Goal: Contribute content

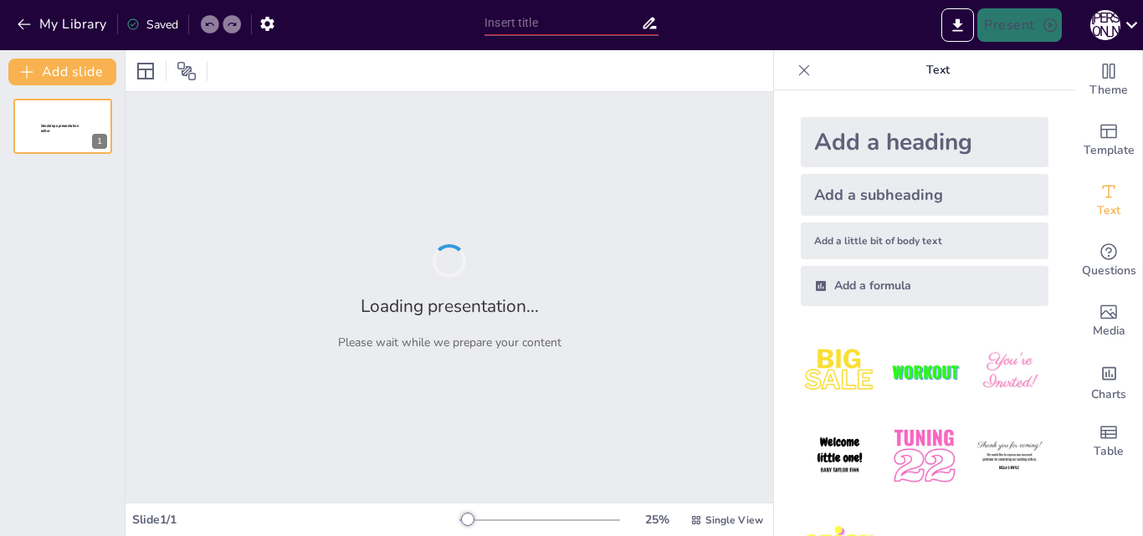
type input "Види принтерів та сканерів"
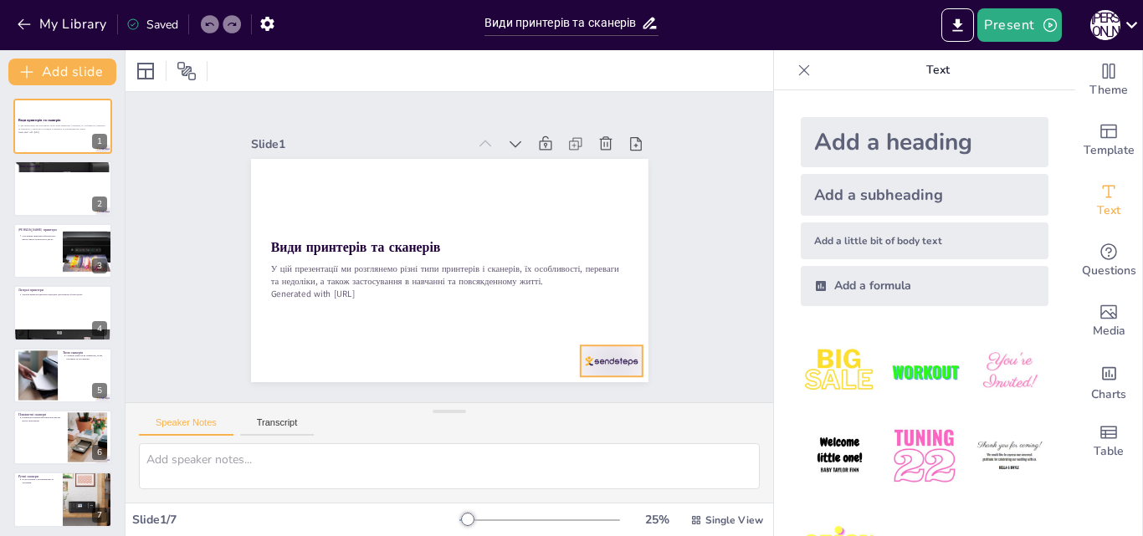
click at [586, 391] on div at bounding box center [550, 418] width 69 height 54
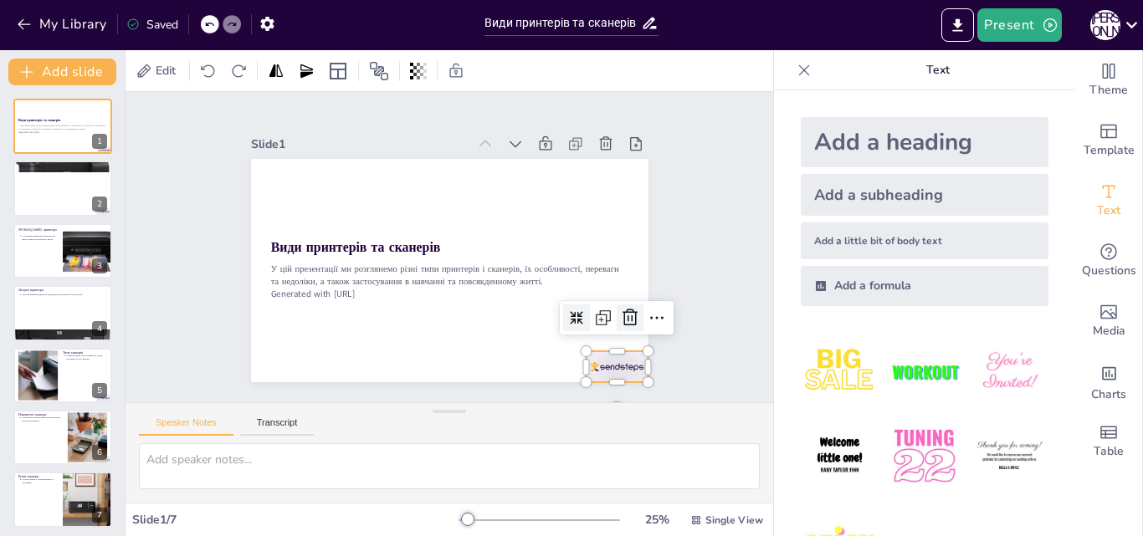
click at [609, 360] on icon at bounding box center [599, 370] width 19 height 20
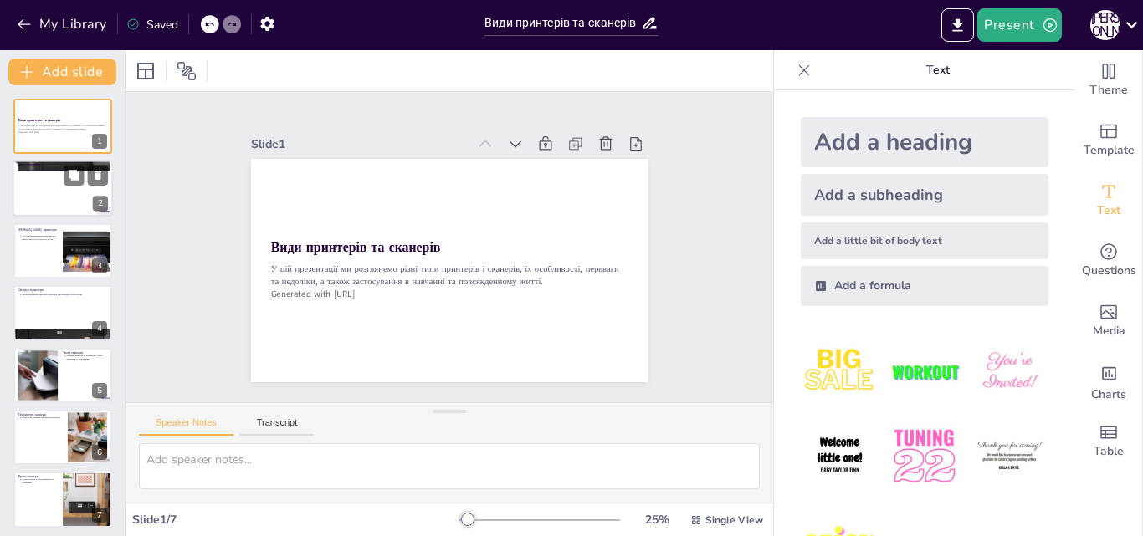
click at [30, 179] on div at bounding box center [63, 189] width 100 height 57
type textarea "Важливо знати, що кожен тип принтера має свої особливості, які впливають на виб…"
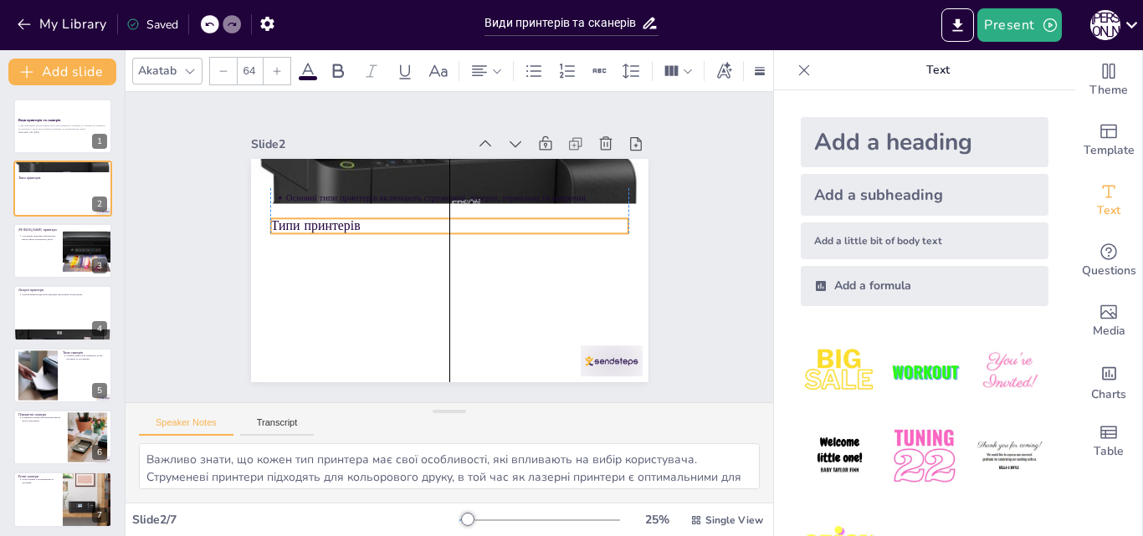
drag, startPoint x: 285, startPoint y: 172, endPoint x: 289, endPoint y: 213, distance: 41.2
click at [300, 220] on p "Типи принтерів" at bounding box center [459, 228] width 319 height 195
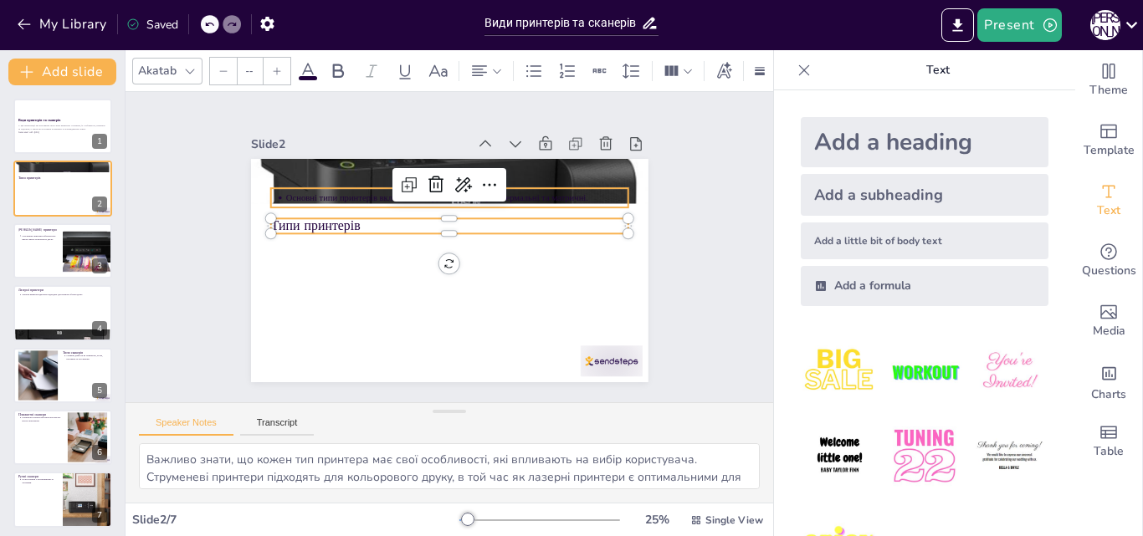
type input "43"
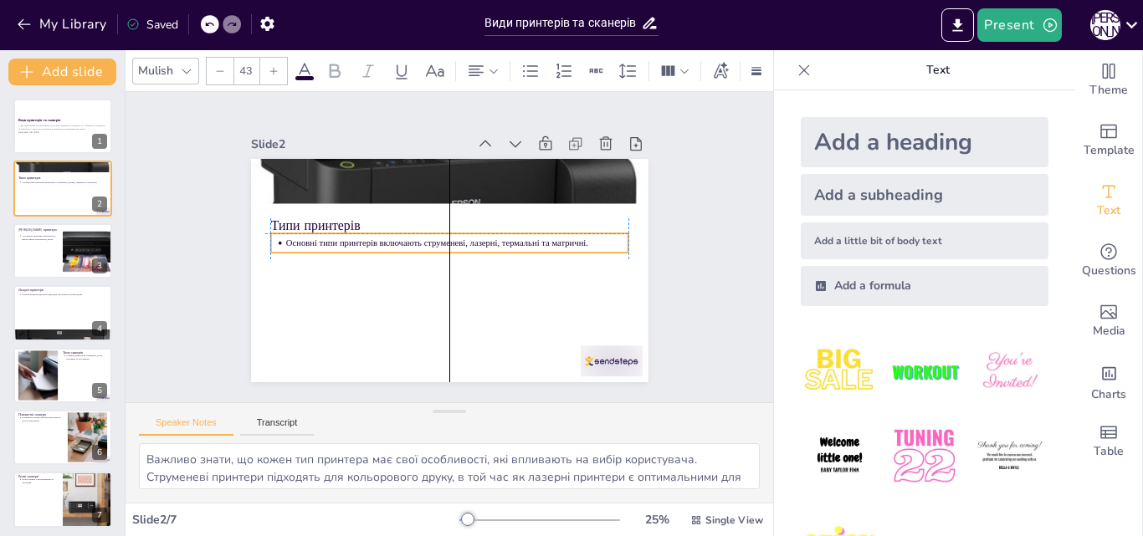
drag, startPoint x: 295, startPoint y: 192, endPoint x: 290, endPoint y: 243, distance: 51.3
click at [293, 243] on p "Основні типи принтерів включають струменеві, лазерні, термальні та матричні." at bounding box center [458, 246] width 330 height 118
click at [33, 264] on div at bounding box center [63, 251] width 100 height 57
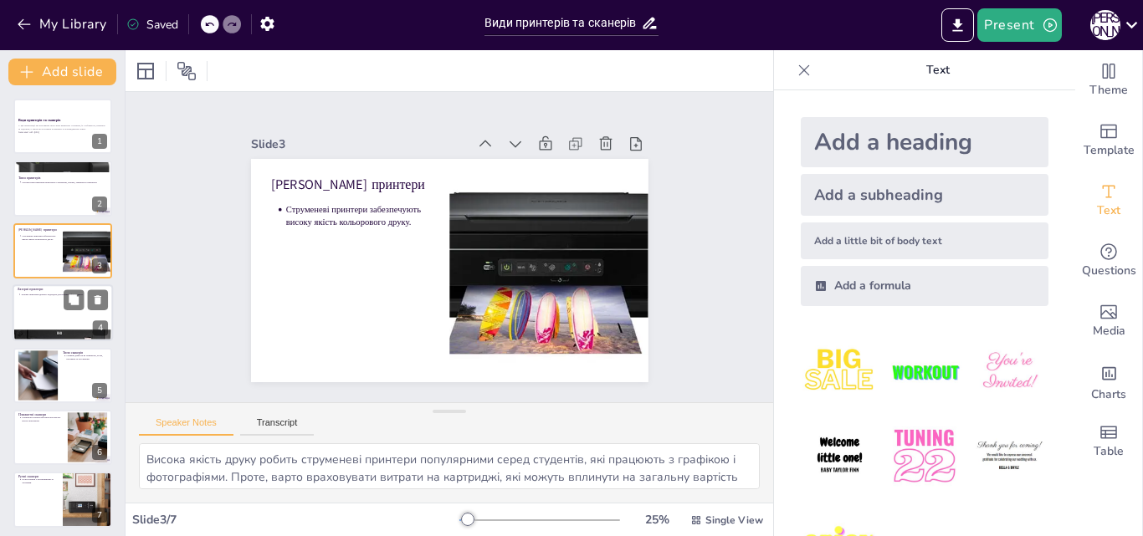
click at [39, 336] on div at bounding box center [63, 336] width 100 height 72
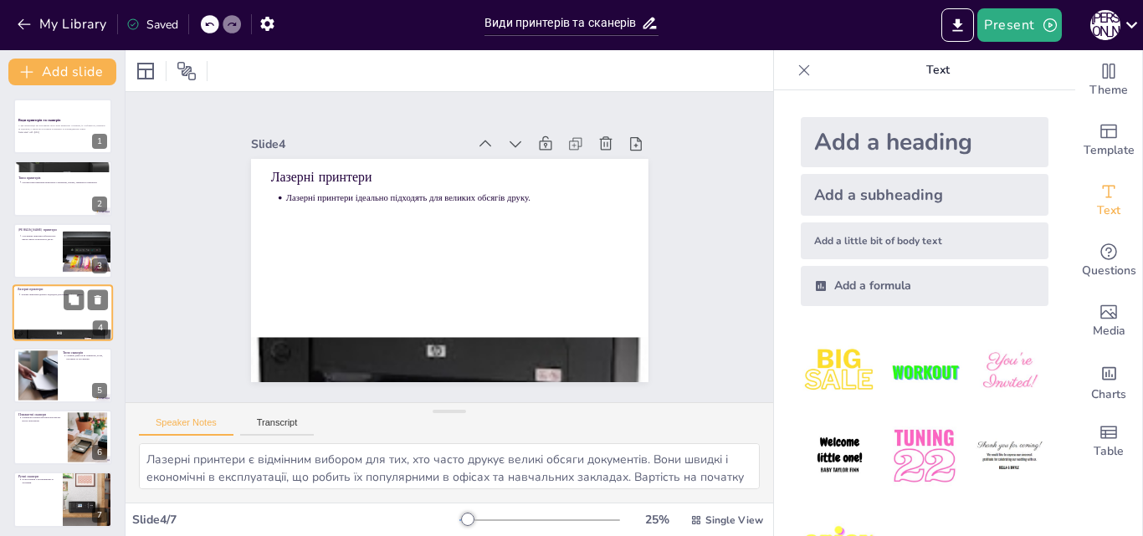
scroll to position [3, 0]
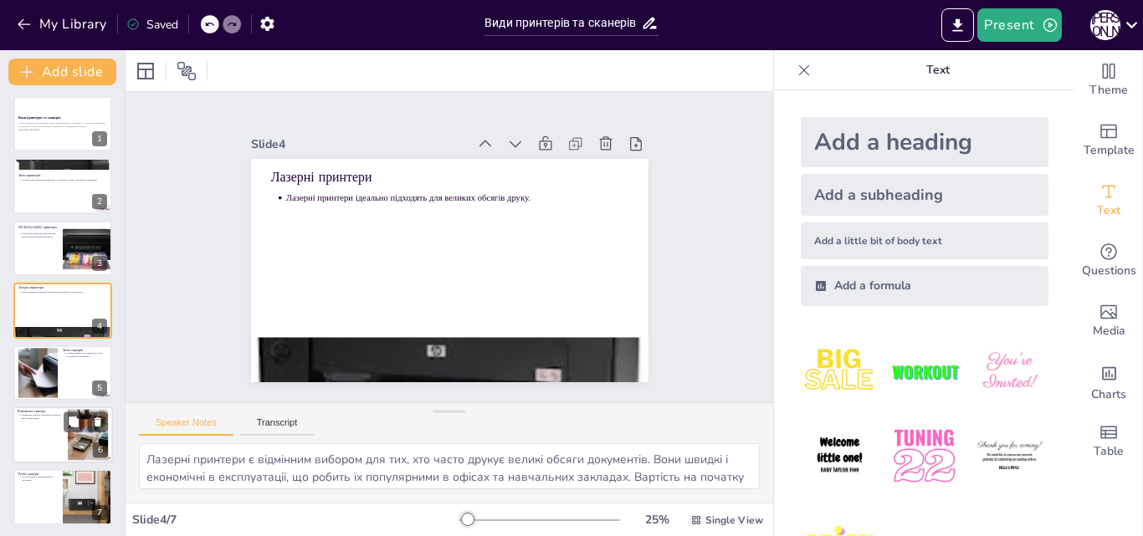
click at [62, 414] on p "Планшетні сканери забезпечують високу якість сканування." at bounding box center [42, 416] width 42 height 7
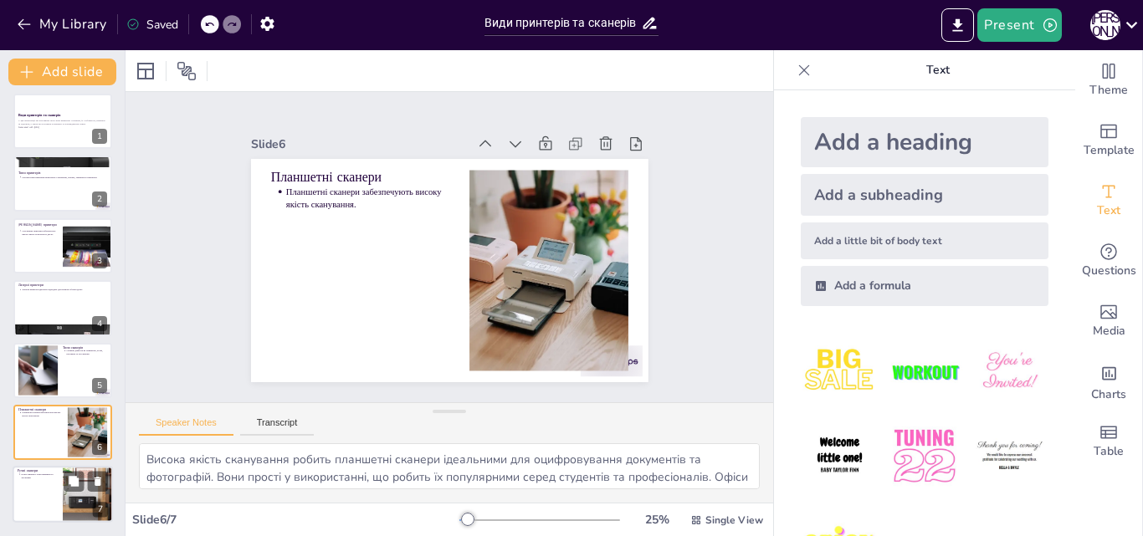
click at [52, 471] on p "Ручні сканери" at bounding box center [38, 471] width 40 height 5
type textarea "Портативність ручних сканерів робить їх ідеальними для студентів, які часто пер…"
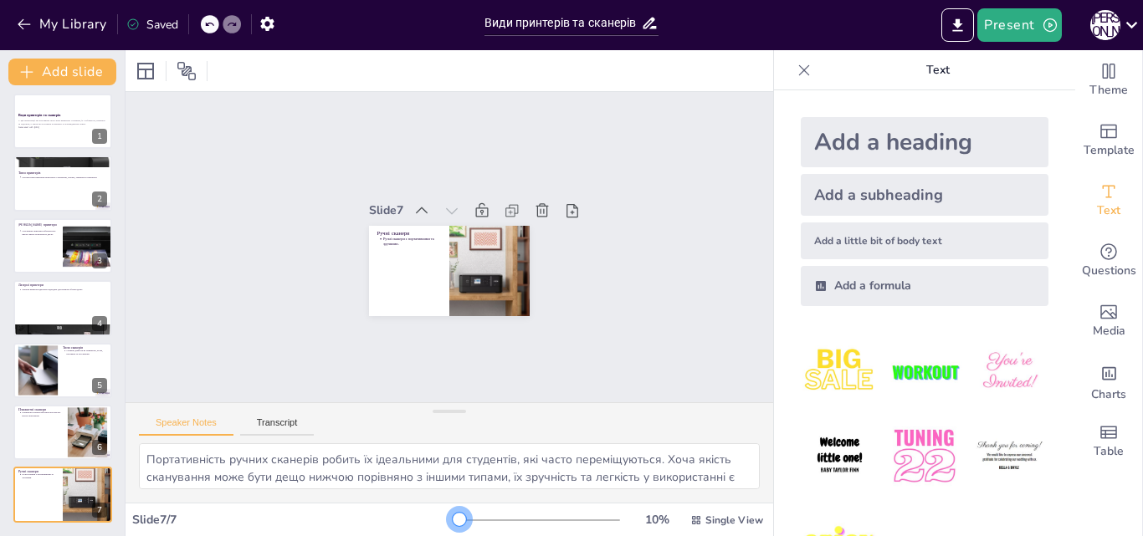
drag, startPoint x: 458, startPoint y: 518, endPoint x: 440, endPoint y: 505, distance: 22.1
click at [440, 505] on div "Slide 7 / 7 10 % Single View" at bounding box center [450, 519] width 648 height 33
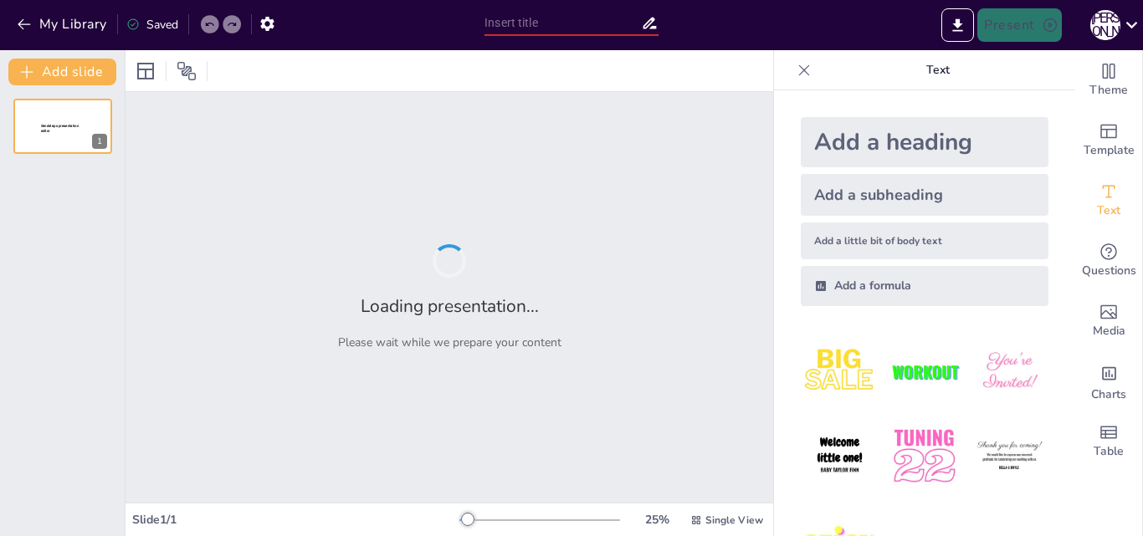
type input "New Sendsteps"
type input "Види сканерів та принтерів"
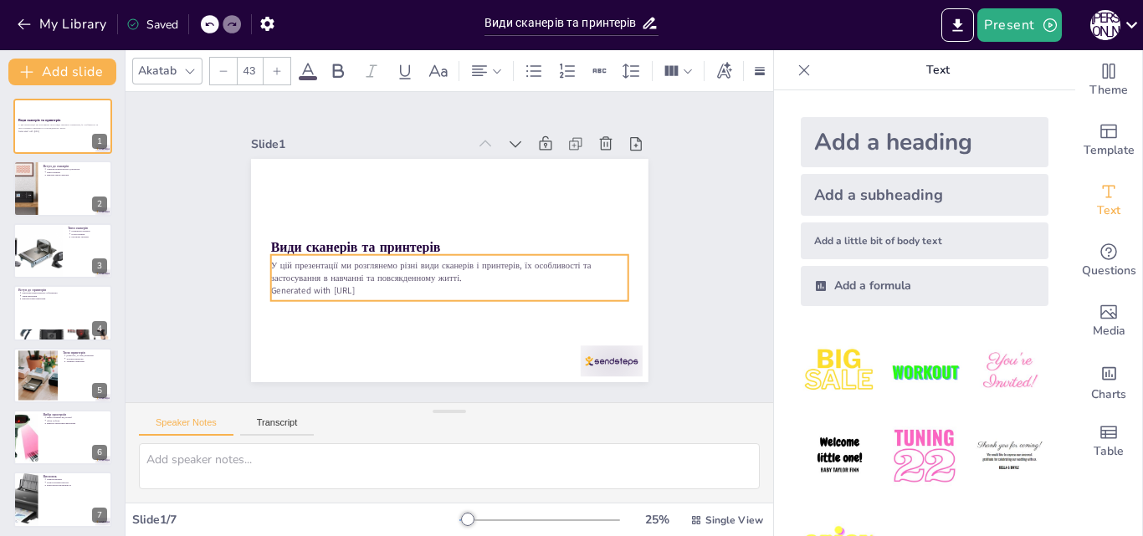
click at [367, 274] on p "У цій презентації ми розглянемо різні види сканерів і принтерів, їх особливості…" at bounding box center [430, 262] width 230 height 304
click at [484, 227] on icon at bounding box center [497, 240] width 27 height 27
click at [163, 195] on div "Slide 1 Види сканерів та принтерів У цій презентації ми розглянемо різні види с…" at bounding box center [450, 246] width 712 height 495
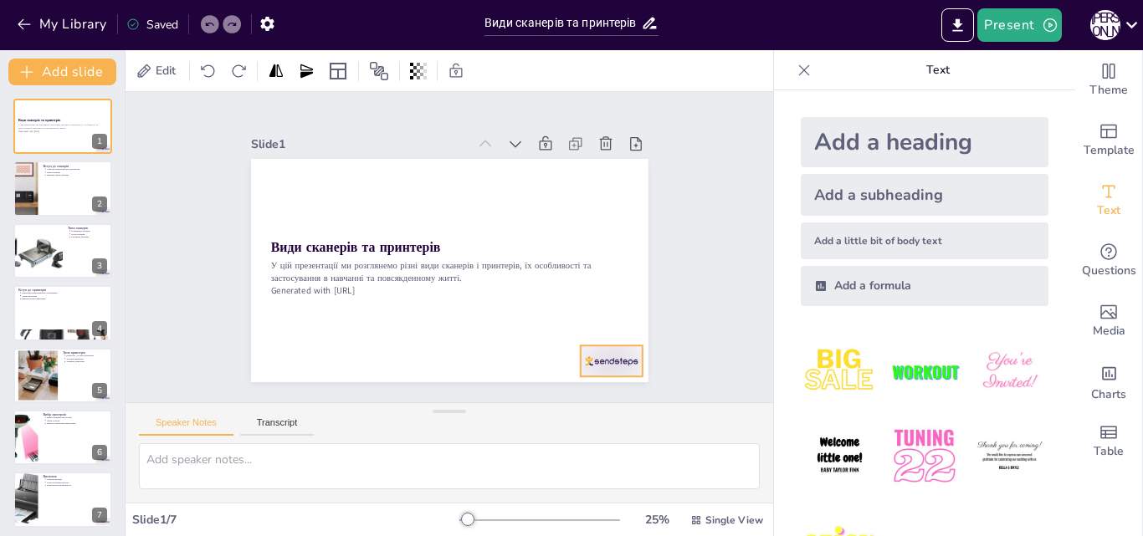
click at [604, 371] on div at bounding box center [584, 393] width 67 height 44
click at [454, 422] on icon at bounding box center [441, 434] width 25 height 25
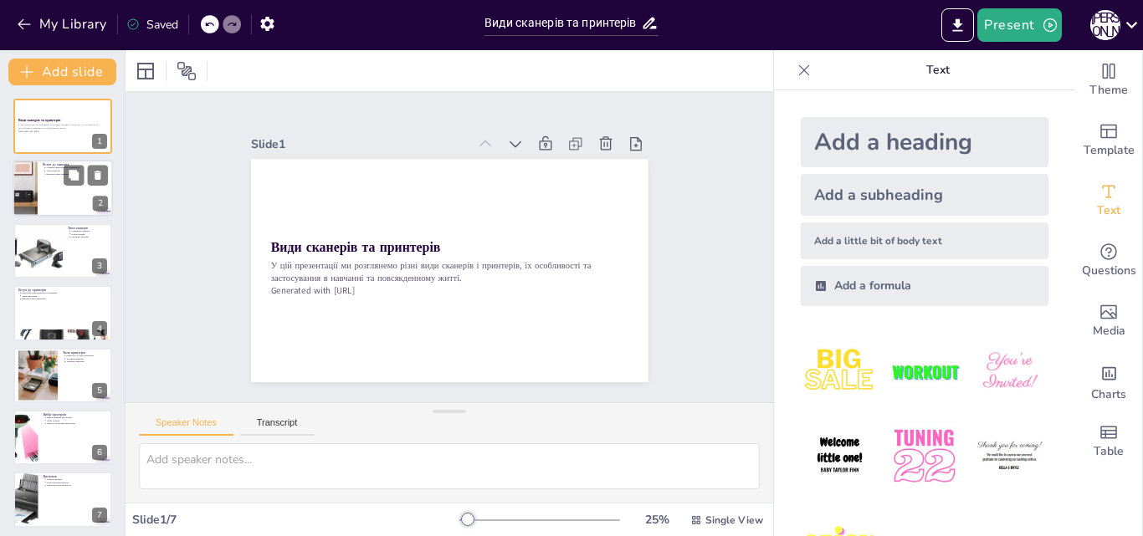
click at [61, 194] on div at bounding box center [63, 189] width 100 height 57
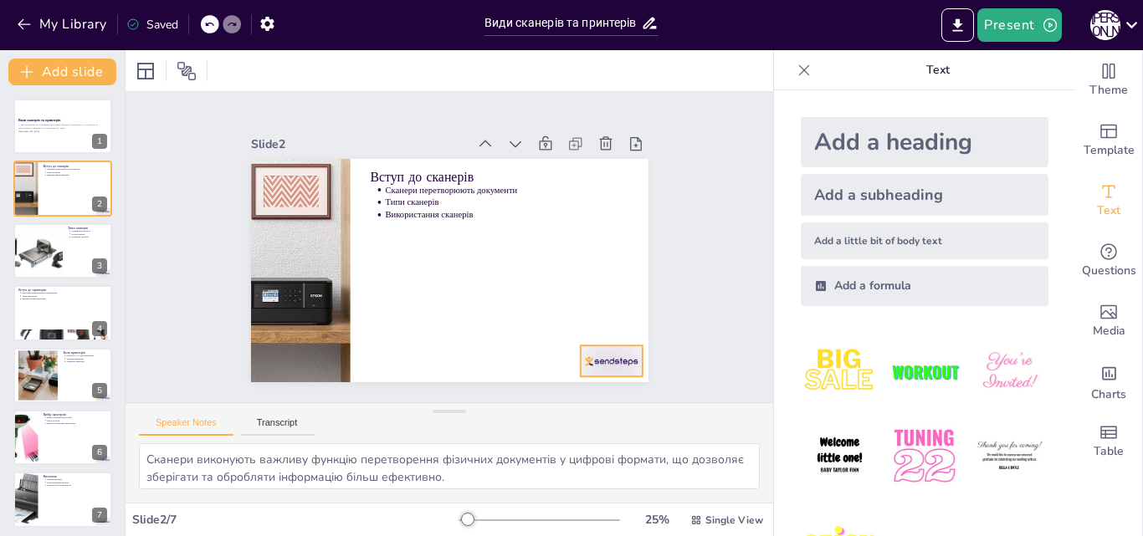
click at [393, 396] on div at bounding box center [372, 429] width 44 height 67
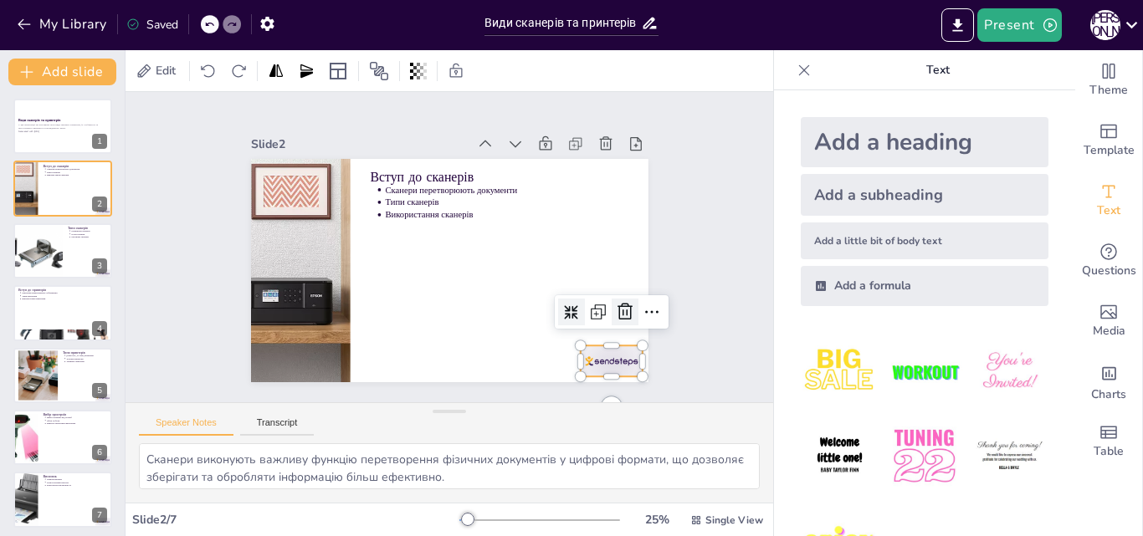
click at [608, 351] on icon at bounding box center [595, 363] width 25 height 25
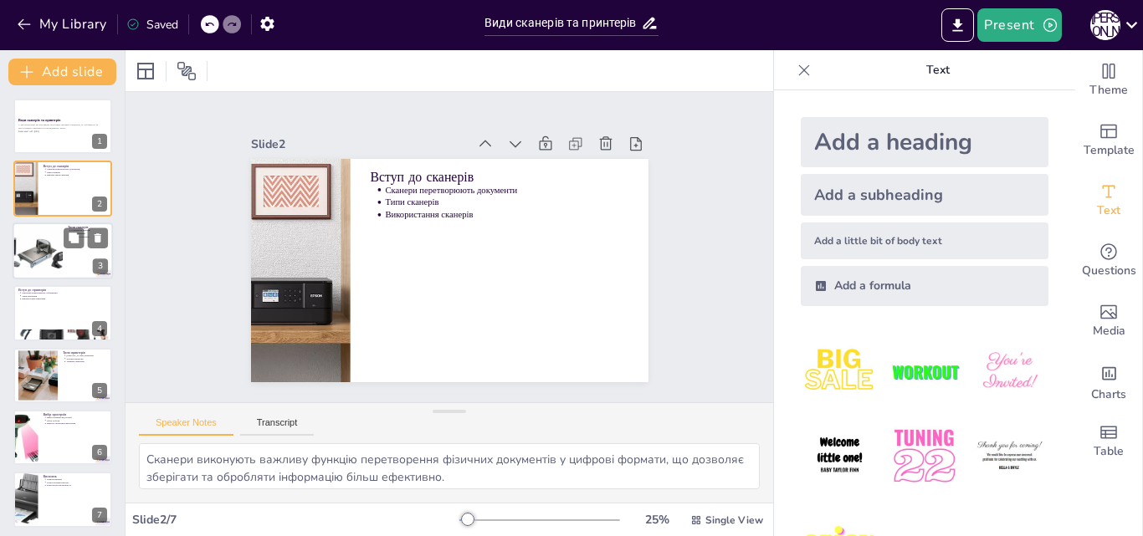
click at [55, 264] on div at bounding box center [37, 251] width 93 height 57
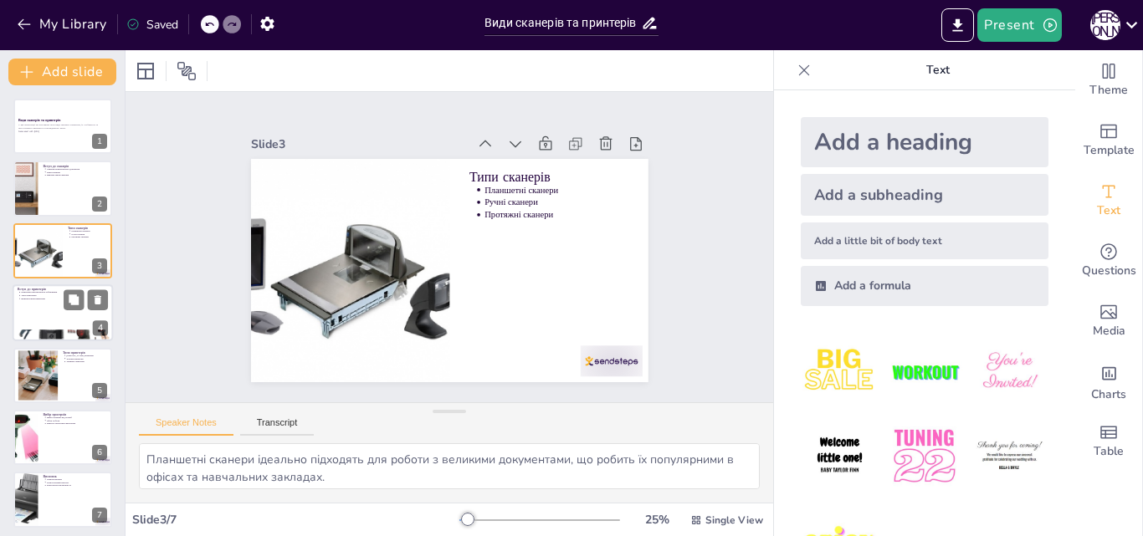
click at [41, 327] on div at bounding box center [63, 313] width 100 height 57
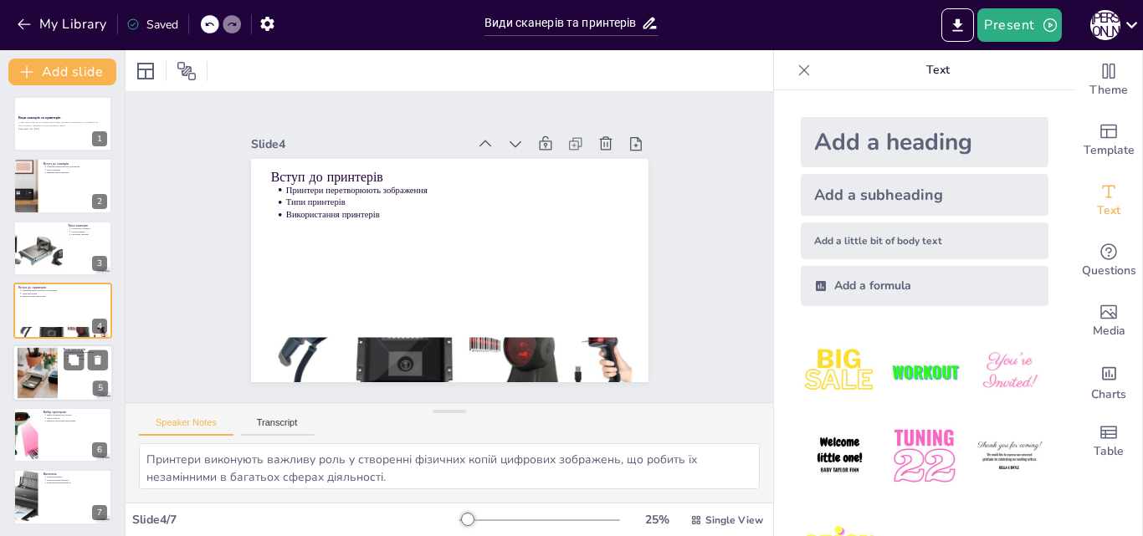
click at [36, 354] on div at bounding box center [37, 372] width 90 height 51
type textarea "Струменеві принтери забезпечують високу якість кольорового друку, що робить їх …"
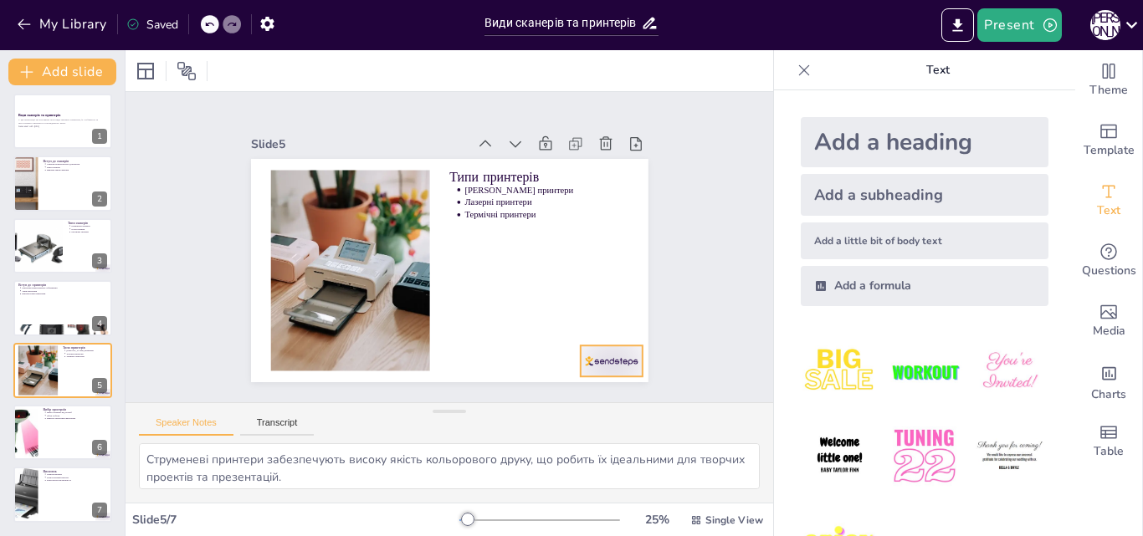
click at [608, 371] on div at bounding box center [584, 393] width 67 height 44
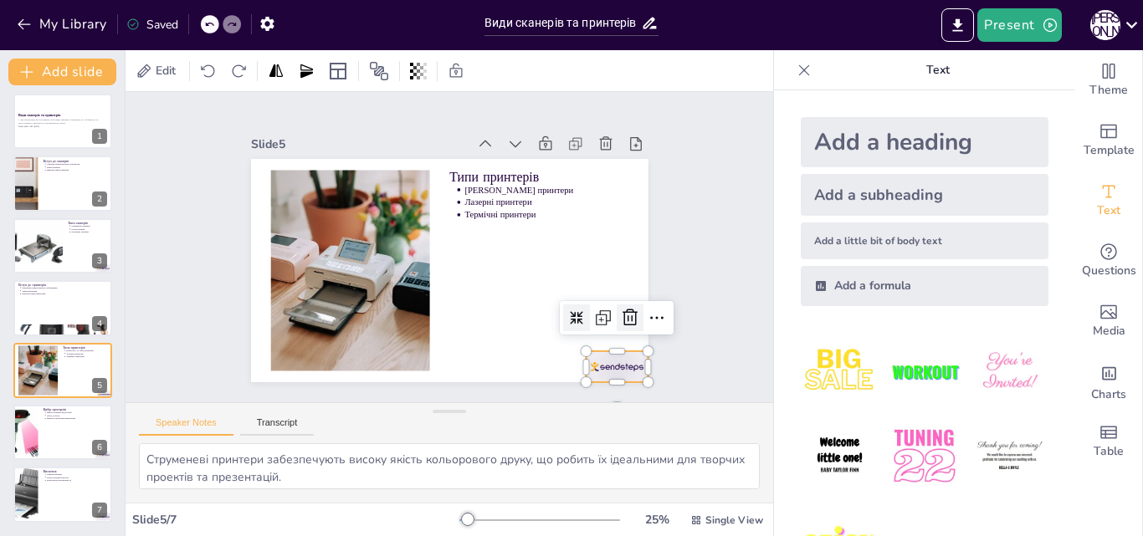
click at [532, 415] on icon at bounding box center [518, 429] width 28 height 28
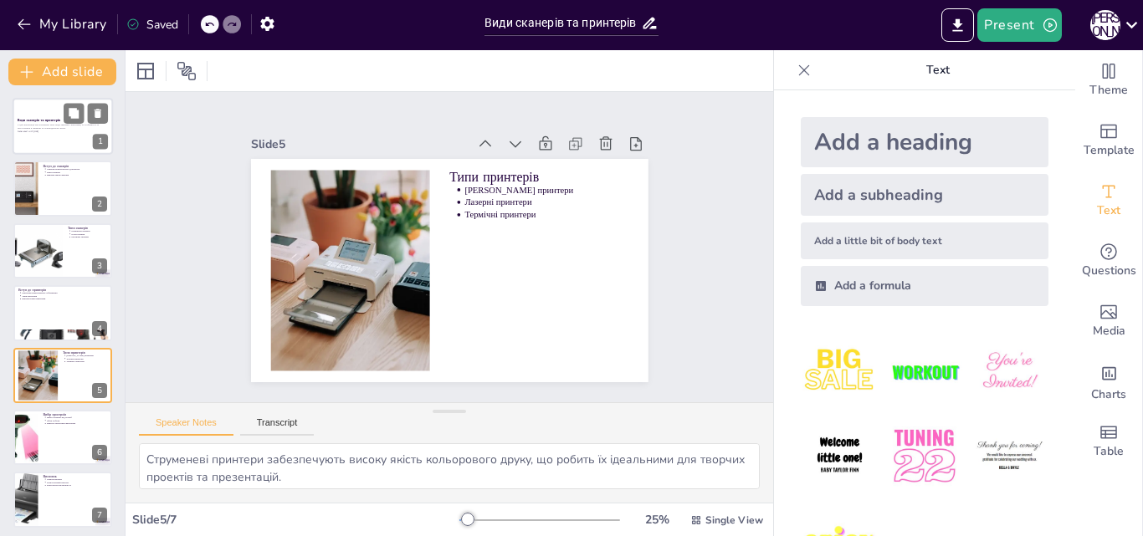
click at [40, 136] on div at bounding box center [63, 126] width 100 height 57
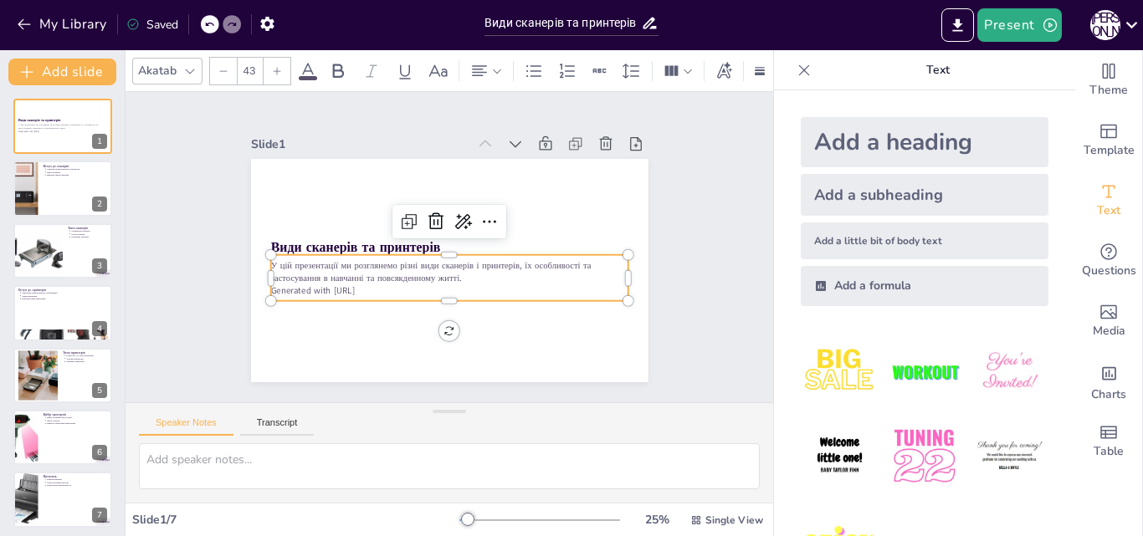
click at [303, 248] on p "Generated with [URL]" at bounding box center [458, 204] width 352 height 86
click at [62, 192] on div at bounding box center [63, 189] width 100 height 57
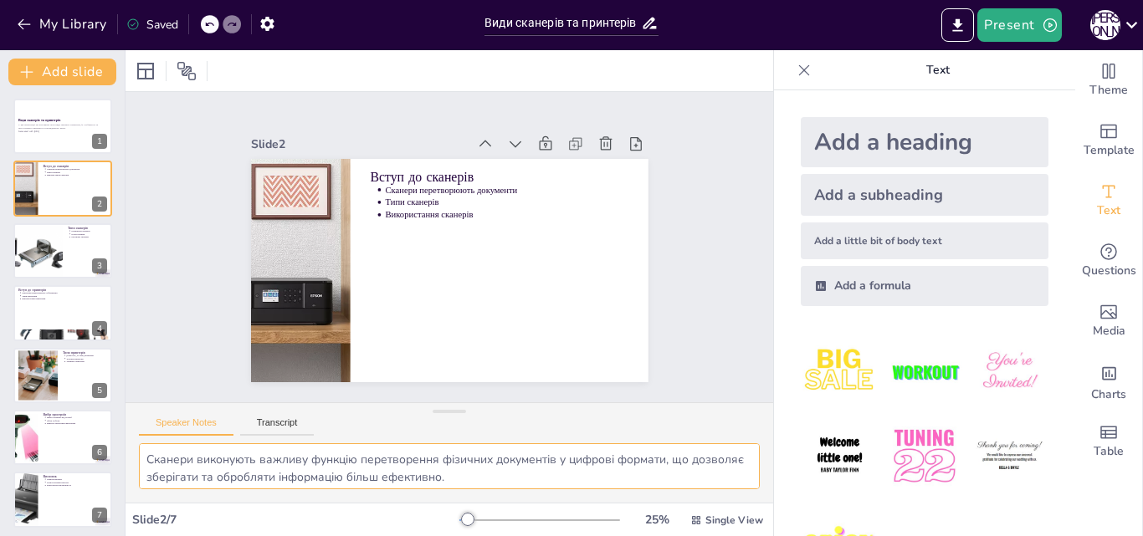
drag, startPoint x: 147, startPoint y: 459, endPoint x: 120, endPoint y: 407, distance: 58.8
click at [120, 407] on div "Document fonts Akatab Recently used Mulish Popular fonts Lato Montserrat Open S…" at bounding box center [571, 293] width 1143 height 486
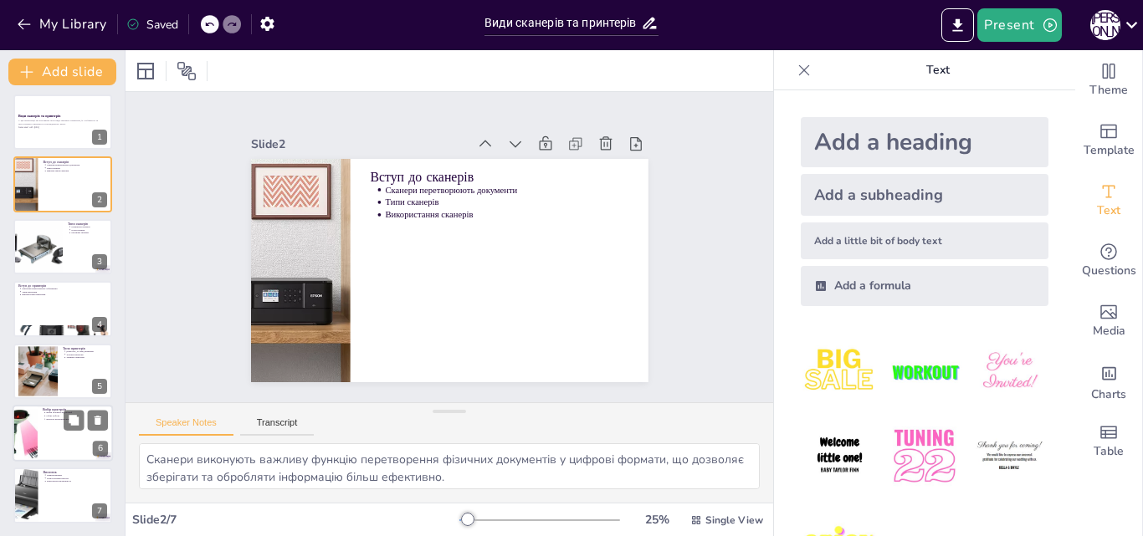
scroll to position [5, 0]
drag, startPoint x: 43, startPoint y: 420, endPoint x: 51, endPoint y: 376, distance: 45.1
click at [43, 420] on ul "Вибір залежить від потреб Обсяг роботи Вартість витратних матеріалів" at bounding box center [75, 415] width 64 height 9
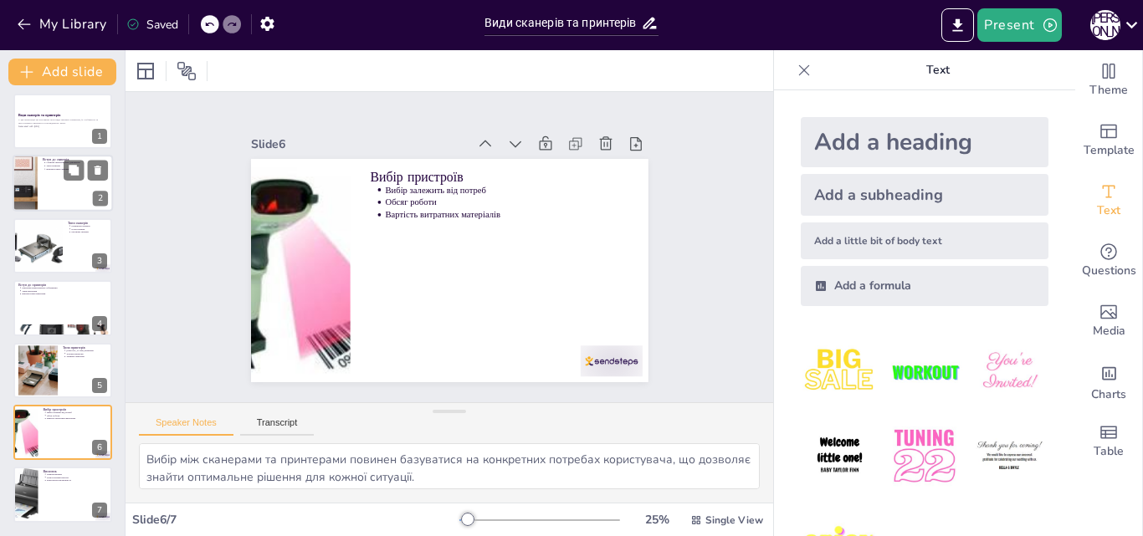
click at [55, 164] on ul "Сканери перетворюють документи Типи сканерів Використання сканерів" at bounding box center [75, 165] width 65 height 9
type textarea "Сканери виконують важливу функцію перетворення фізичних документів у цифрові фо…"
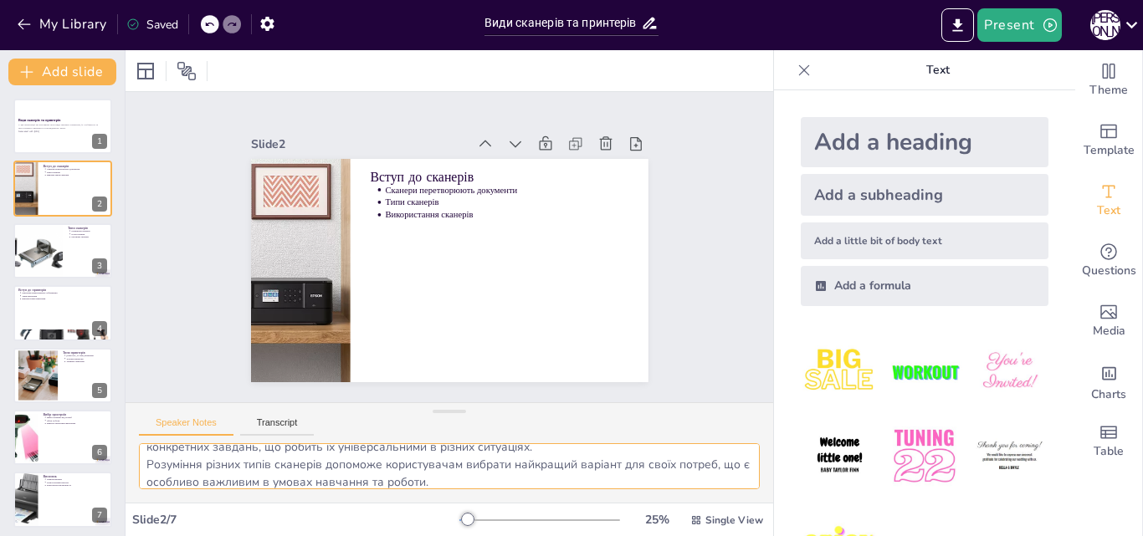
scroll to position [74, 0]
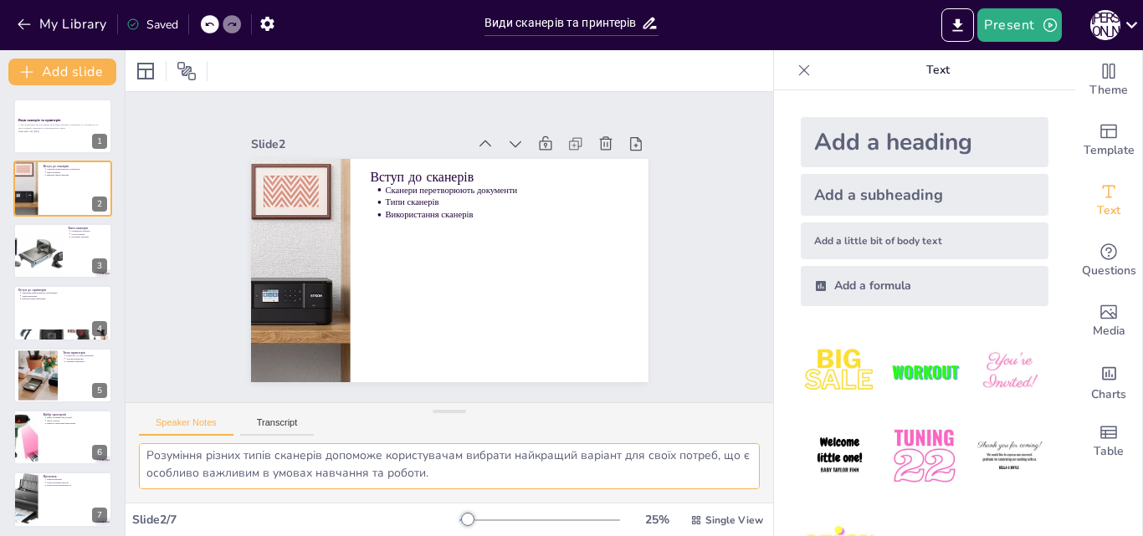
drag, startPoint x: 164, startPoint y: 459, endPoint x: 530, endPoint y: 515, distance: 369.8
click at [530, 515] on div "Slide 1 Види сканерів та принтерів У цій презентації ми розглянемо різні види с…" at bounding box center [450, 293] width 648 height 486
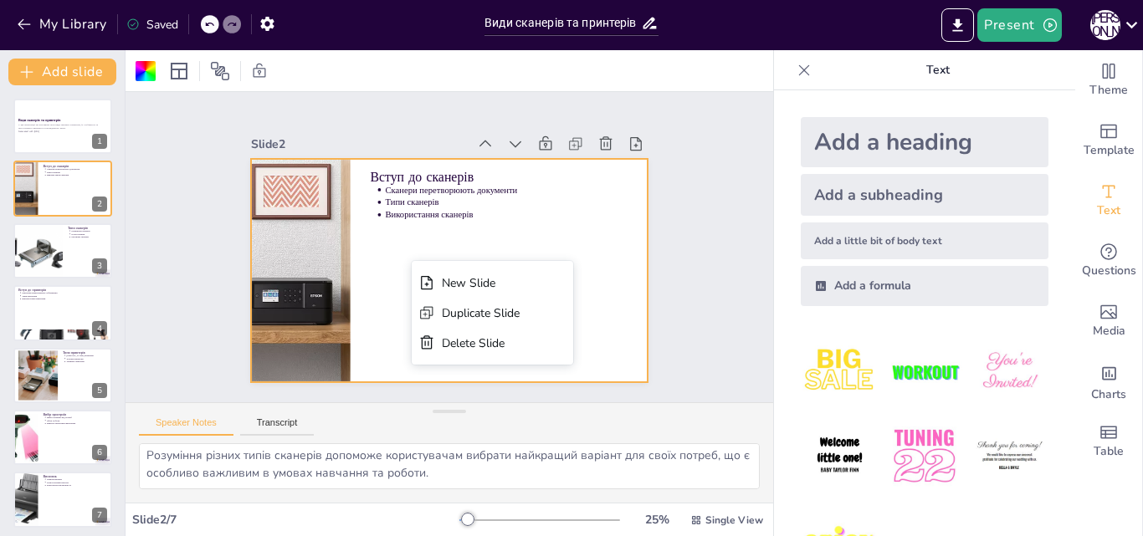
click at [540, 228] on div at bounding box center [430, 260] width 414 height 453
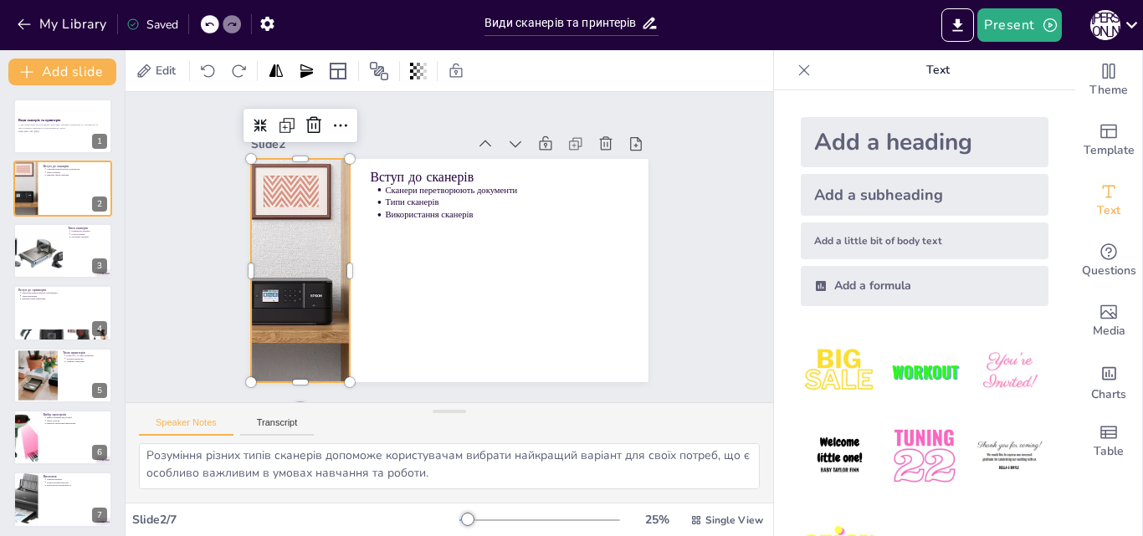
click at [282, 310] on div at bounding box center [309, 193] width 402 height 361
